Goal: Find contact information: Find contact information

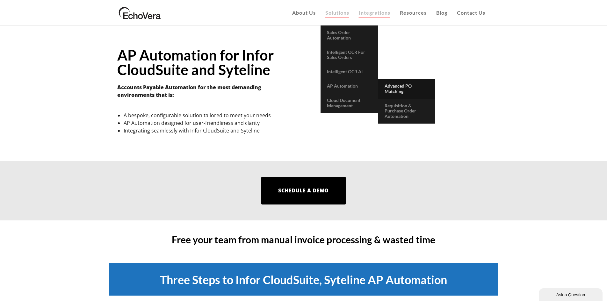
click at [393, 89] on span "Advanced PO Matching" at bounding box center [398, 88] width 27 height 11
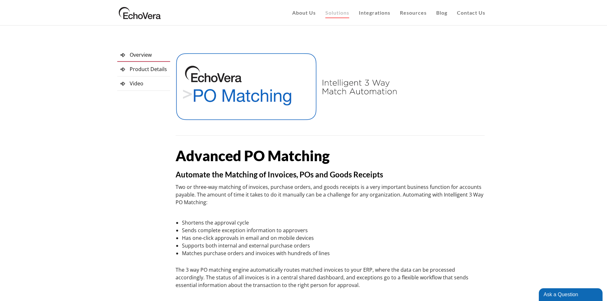
click at [135, 85] on span "Video" at bounding box center [137, 83] width 14 height 7
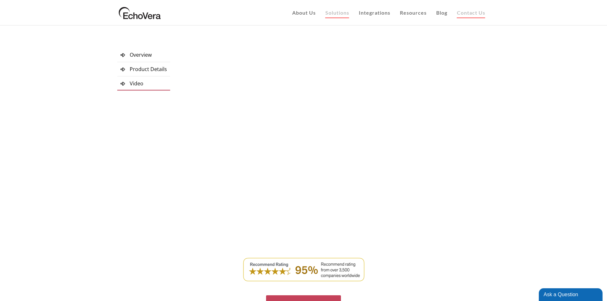
click at [479, 16] on span "Contact Us" at bounding box center [471, 13] width 28 height 6
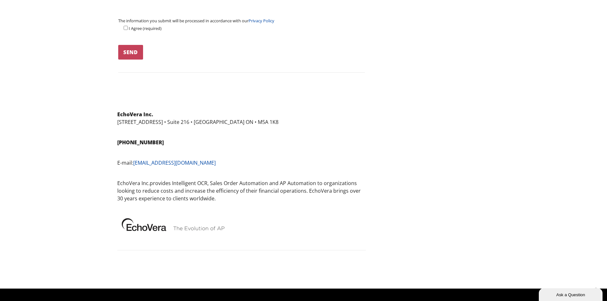
scroll to position [500, 0]
